Goal: Information Seeking & Learning: Check status

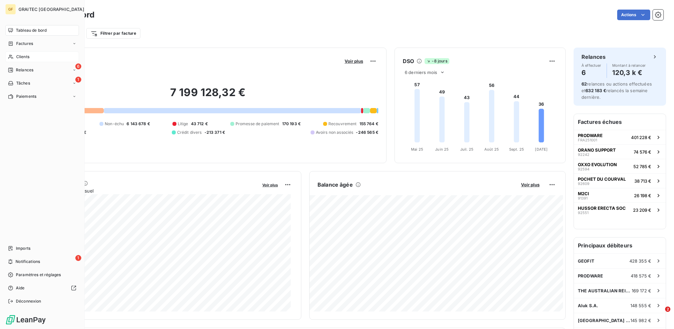
click at [26, 54] on span "Clients" at bounding box center [22, 57] width 13 height 6
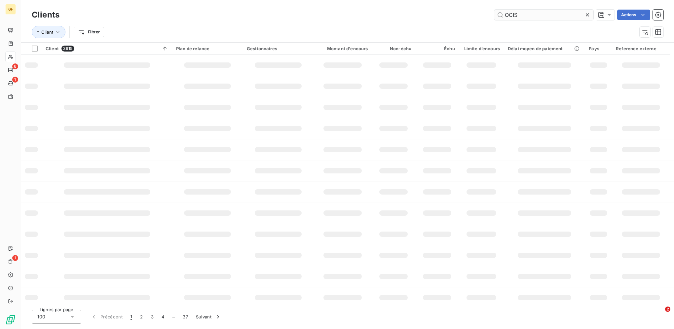
type input "OCIS"
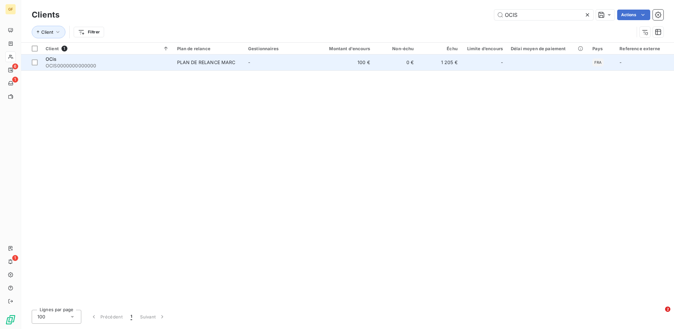
click at [230, 66] on td "PLAN DE RELANCE MARC" at bounding box center [208, 63] width 71 height 16
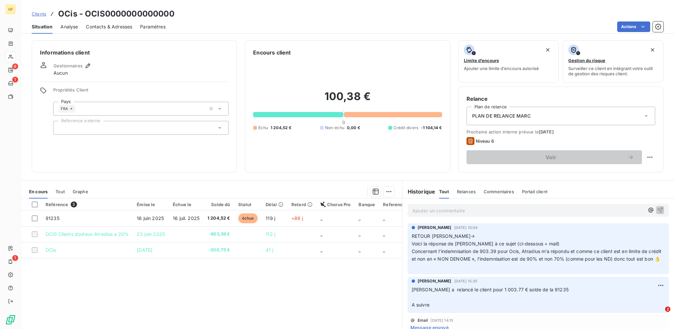
click at [430, 211] on p "Ajouter un commentaire ﻿" at bounding box center [528, 211] width 232 height 8
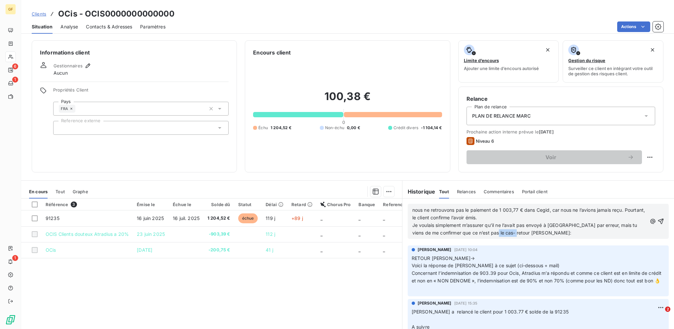
drag, startPoint x: 499, startPoint y: 232, endPoint x: 488, endPoint y: 230, distance: 11.6
click at [488, 230] on span "Je voulais simplement m’assurer qu’il ne l’avait pas envoyé à [GEOGRAPHIC_DATA]…" at bounding box center [525, 228] width 226 height 13
click at [561, 232] on p "Je voulais simplement m’assurer qu’il ne l’avait pas envoyé à [GEOGRAPHIC_DATA]…" at bounding box center [529, 229] width 235 height 15
drag, startPoint x: 550, startPoint y: 232, endPoint x: 488, endPoint y: 233, distance: 61.5
click at [488, 233] on p "Je voulais simplement m’assurer qu’il ne l’avait pas envoyé à [GEOGRAPHIC_DATA]…" at bounding box center [529, 229] width 235 height 15
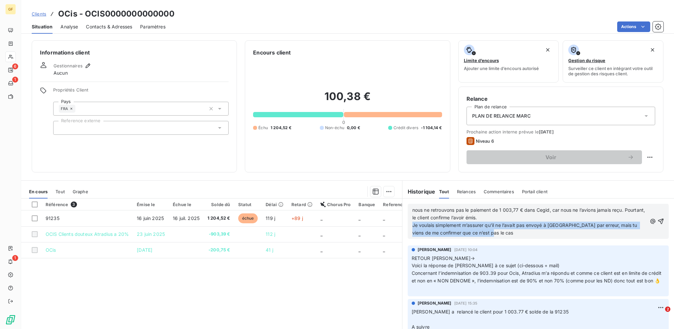
drag, startPoint x: 489, startPoint y: 233, endPoint x: 410, endPoint y: 227, distance: 79.2
click at [412, 227] on p "Je voulais simplement m’assurer qu’il ne l’avait pas envoyé à [GEOGRAPHIC_DATA]…" at bounding box center [529, 229] width 235 height 15
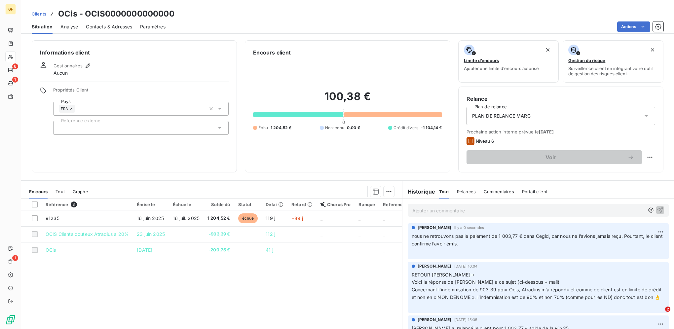
click at [444, 211] on p "Ajouter un commentaire ﻿" at bounding box center [528, 211] width 232 height 8
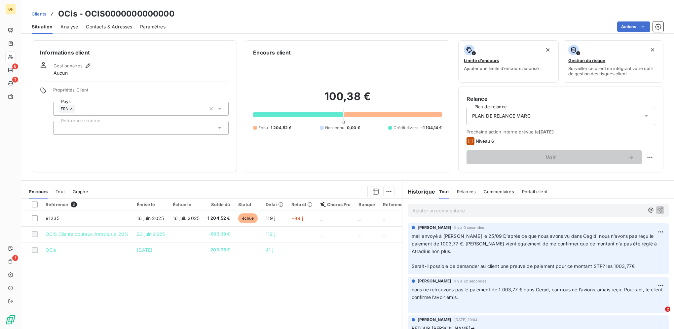
click at [437, 212] on p "Ajouter un commentaire ﻿" at bounding box center [528, 211] width 232 height 8
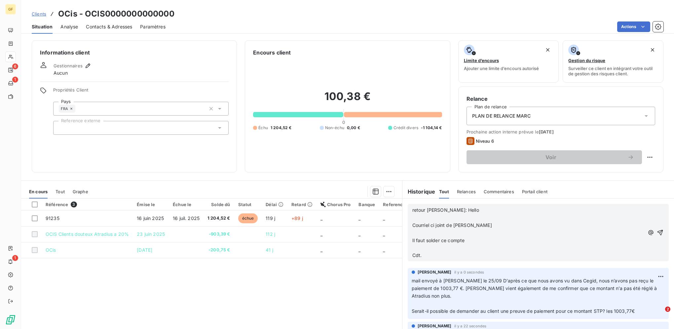
click at [473, 226] on p "Courriel ci joint de [PERSON_NAME]" at bounding box center [528, 226] width 232 height 8
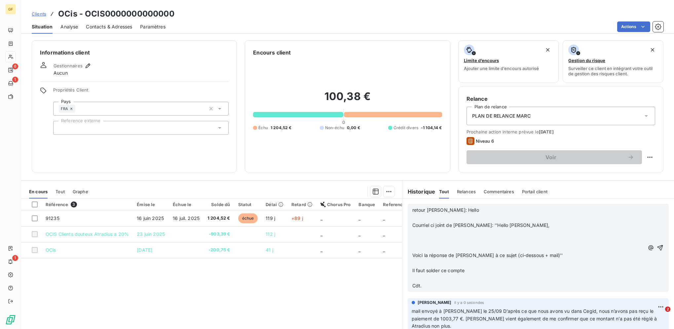
click at [412, 253] on span "Voici la réponse de [PERSON_NAME] à ce sujet (ci-dessous + mail)''" at bounding box center [487, 256] width 151 height 6
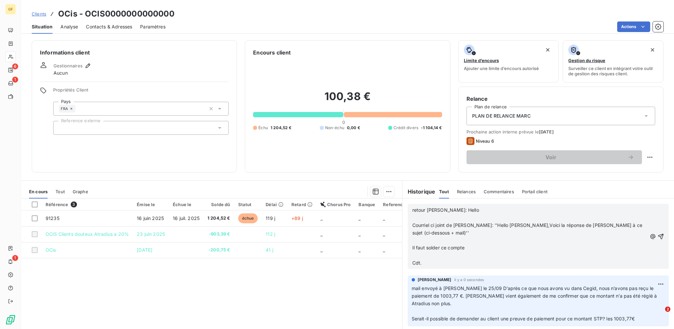
click at [617, 223] on span "Courriel ci joint de [PERSON_NAME]: ''Hello [PERSON_NAME],Voici la réponse de […" at bounding box center [528, 228] width 232 height 13
drag, startPoint x: 619, startPoint y: 225, endPoint x: 643, endPoint y: 229, distance: 24.5
click at [619, 225] on span "Courriel ci joint de [PERSON_NAME]: ''Hello [PERSON_NAME],Voici la réponse de […" at bounding box center [528, 228] width 232 height 13
click at [412, 245] on span "Il faut solder ce compte" at bounding box center [438, 248] width 53 height 6
drag, startPoint x: 468, startPoint y: 241, endPoint x: 407, endPoint y: 242, distance: 61.2
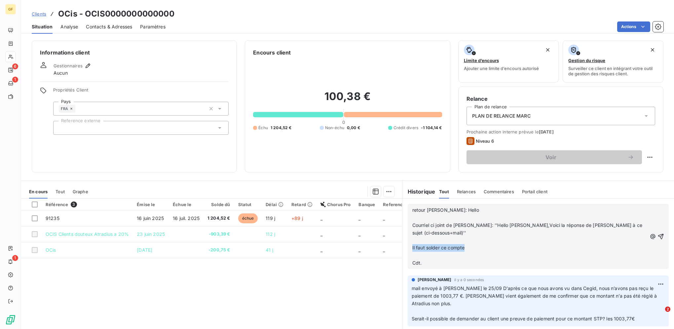
click at [408, 242] on div "retour [PERSON_NAME]: Hello ﻿ Courriel ci joint de [PERSON_NAME]: ''Hello [PERS…" at bounding box center [538, 236] width 261 height 65
click at [454, 209] on p "retour [PERSON_NAME]: Hello" at bounding box center [529, 211] width 235 height 8
click at [412, 252] on p "﻿" at bounding box center [529, 256] width 235 height 8
